Goal: Task Accomplishment & Management: Manage account settings

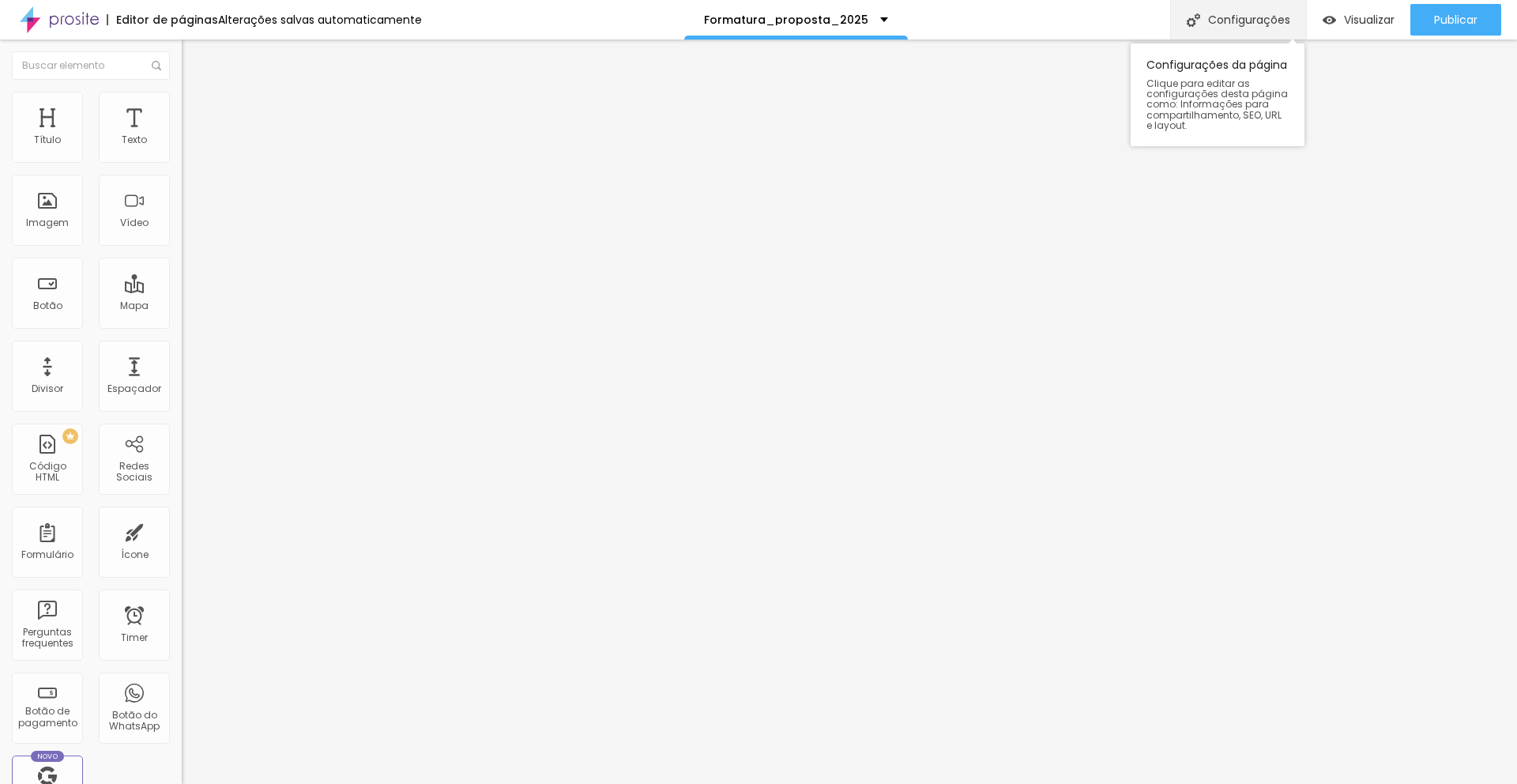
click at [1215, 23] on div "Configurações" at bounding box center [1238, 20] width 136 height 39
click at [182, 96] on img at bounding box center [189, 99] width 14 height 14
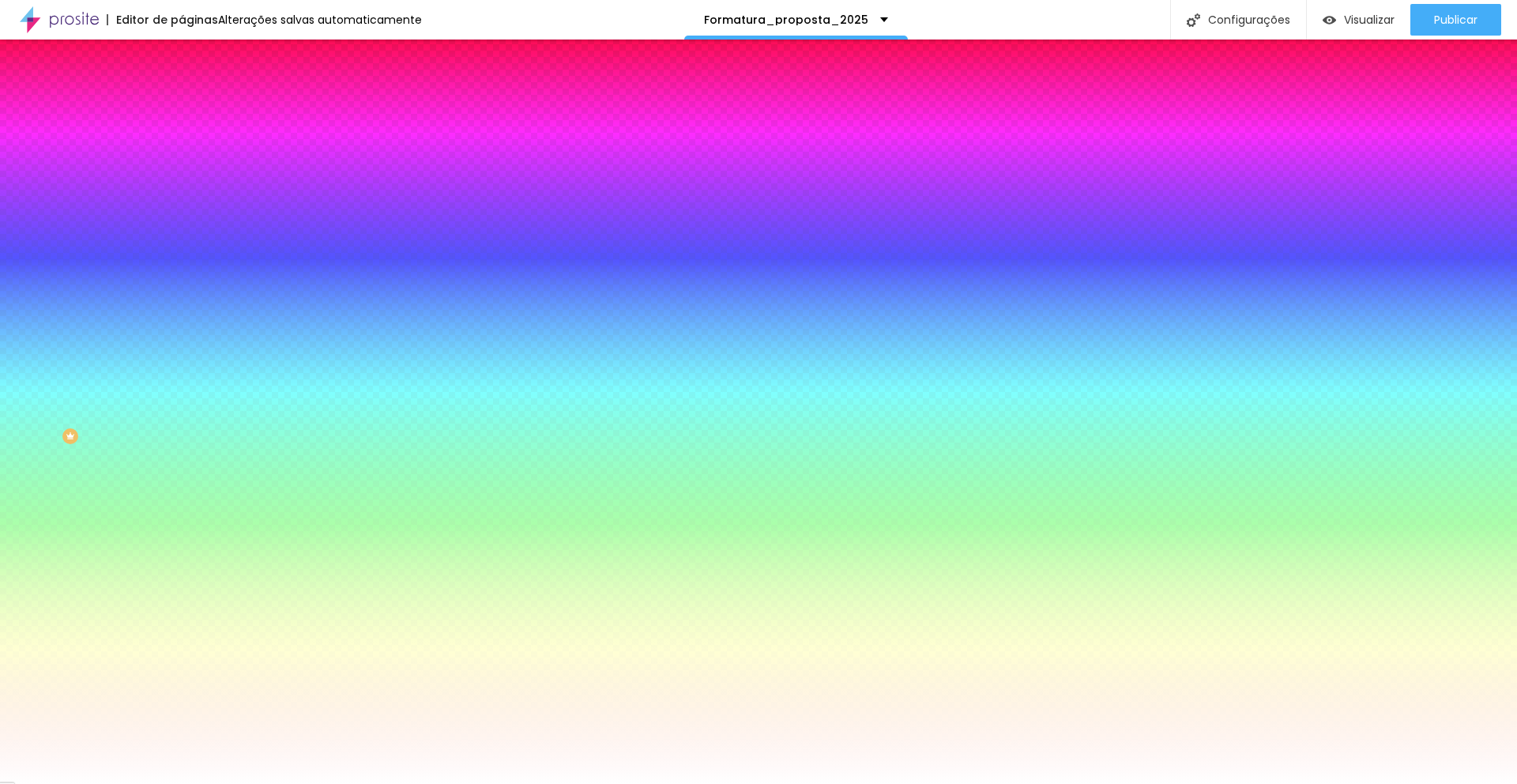
click at [196, 112] on span "Avançado" at bounding box center [221, 118] width 52 height 14
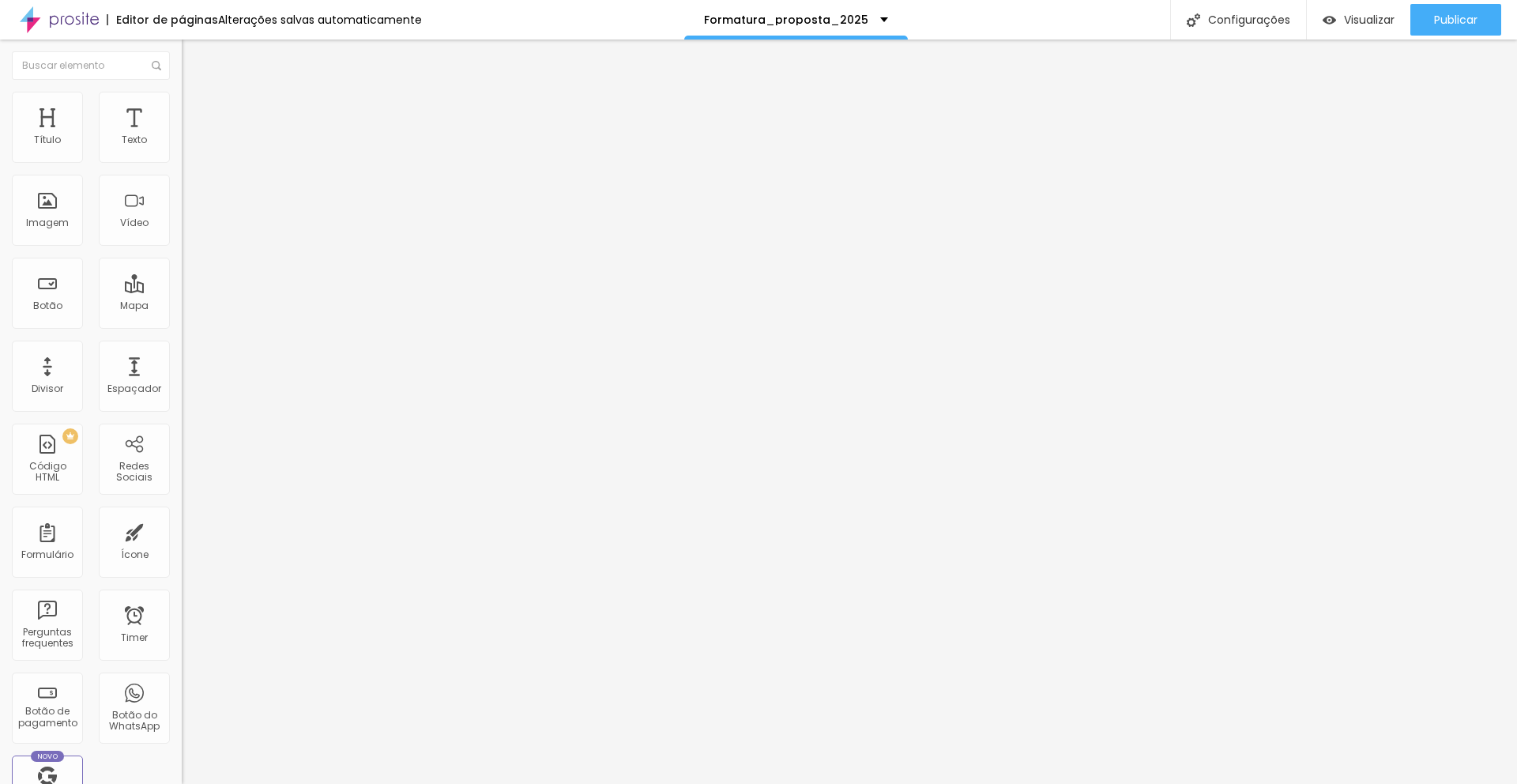
click at [182, 679] on div at bounding box center [273, 679] width 182 height 0
click at [182, 689] on div at bounding box center [273, 689] width 182 height 0
click at [196, 109] on span "Estilo" at bounding box center [207, 103] width 25 height 14
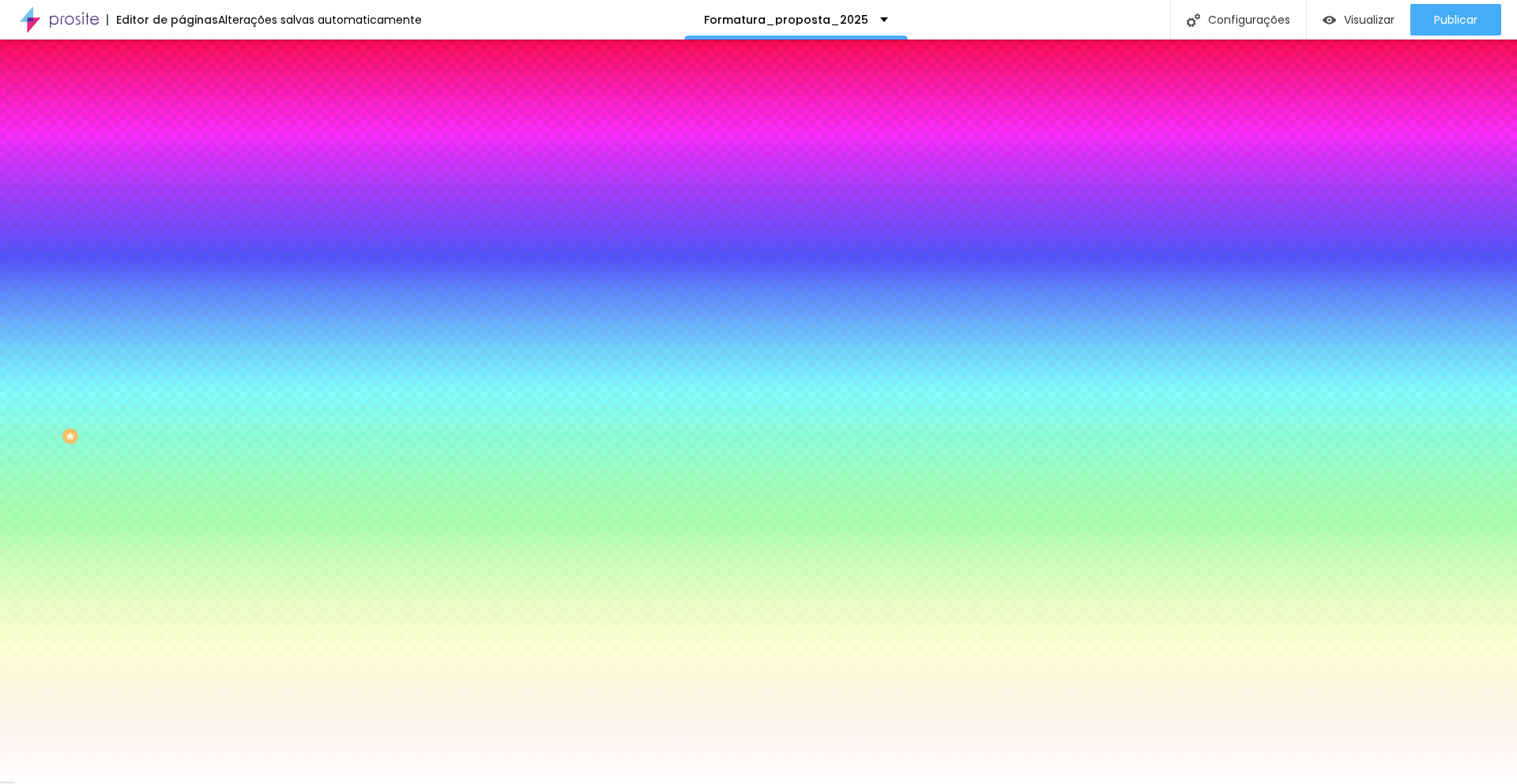
click at [196, 112] on span "Avançado" at bounding box center [221, 118] width 52 height 14
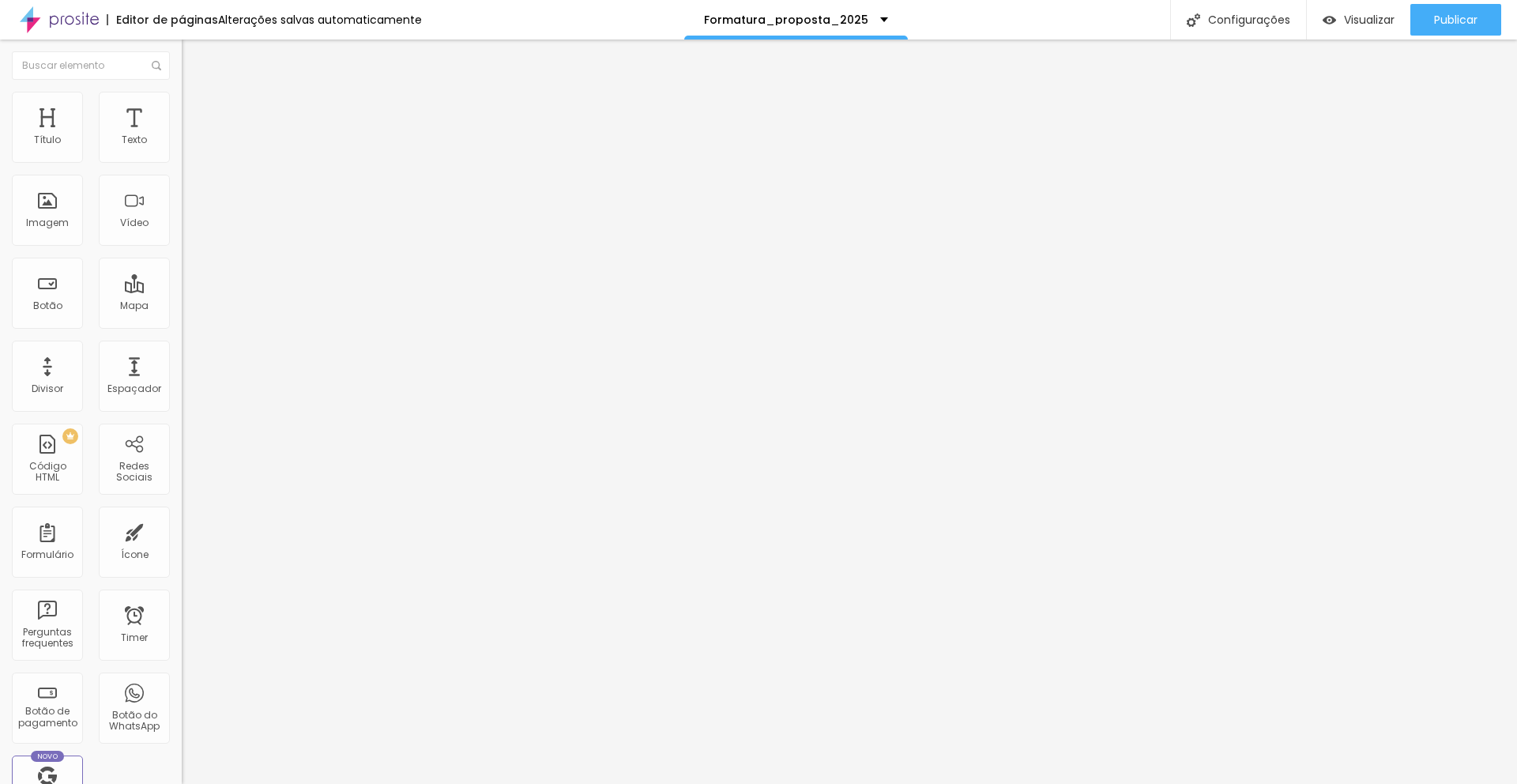
click at [182, 679] on div at bounding box center [273, 679] width 182 height 0
click at [182, 689] on div at bounding box center [273, 689] width 182 height 0
click at [1468, 14] on span "Publicar" at bounding box center [1456, 20] width 43 height 13
